Goal: Find specific page/section: Find specific page/section

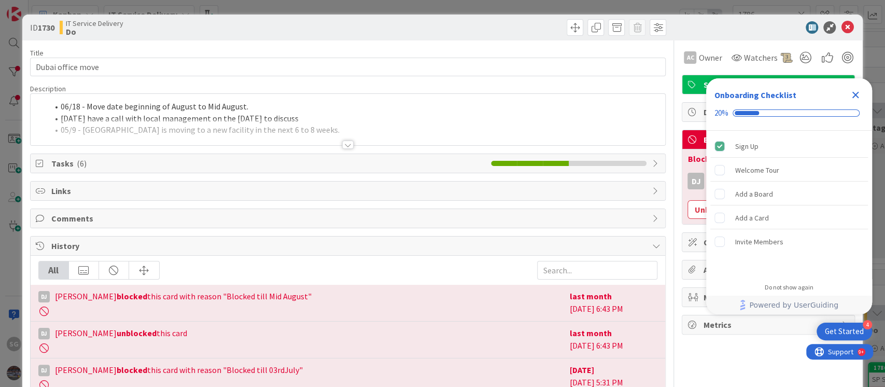
click at [855, 93] on icon "Close Checklist" at bounding box center [855, 95] width 7 height 7
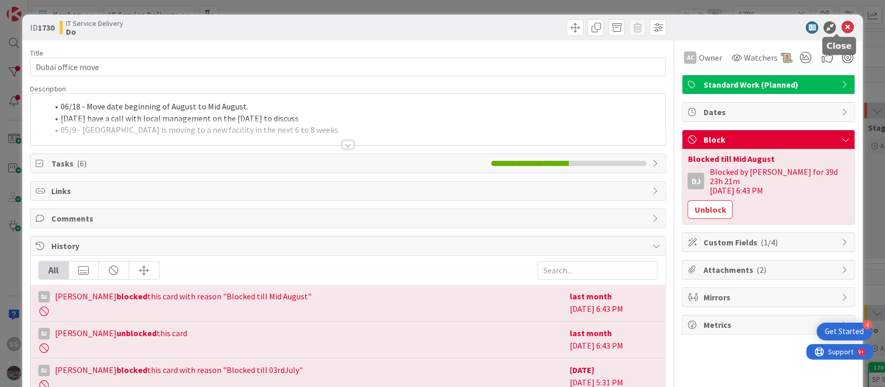
click at [840, 27] on icon at bounding box center [846, 27] width 12 height 12
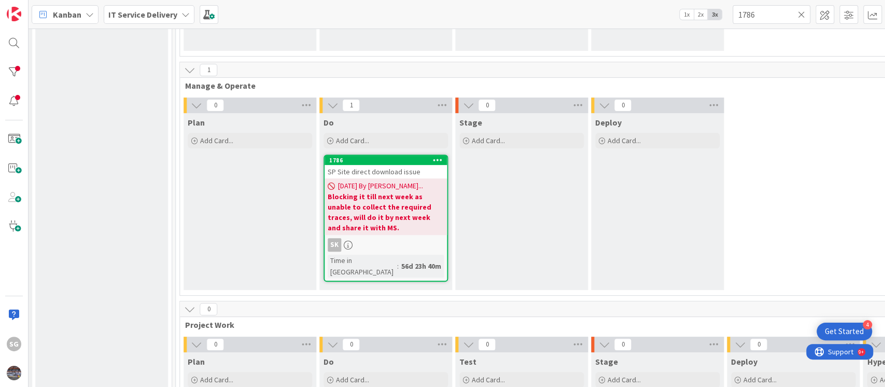
scroll to position [0, 544]
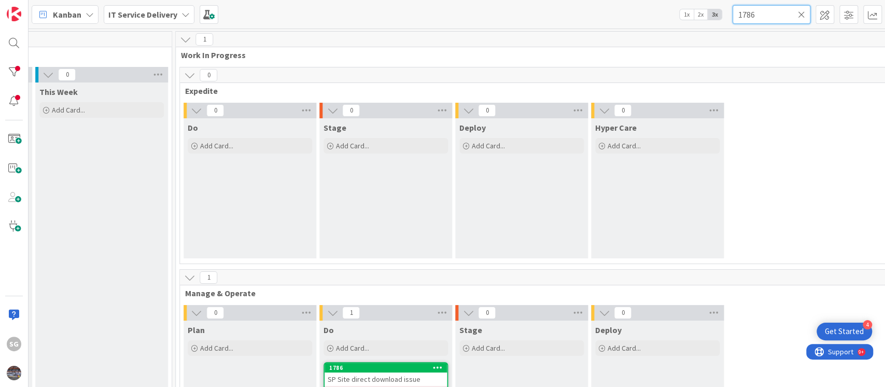
click at [767, 18] on input "1786" at bounding box center [771, 14] width 78 height 19
type input "1"
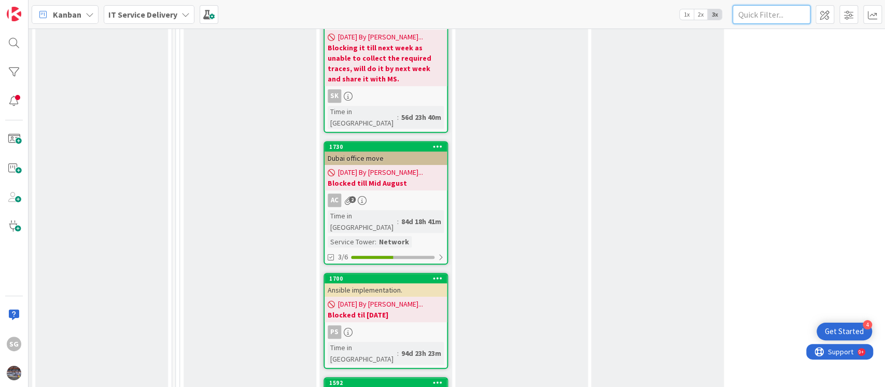
scroll to position [3385, 544]
